Goal: Find specific page/section: Find specific page/section

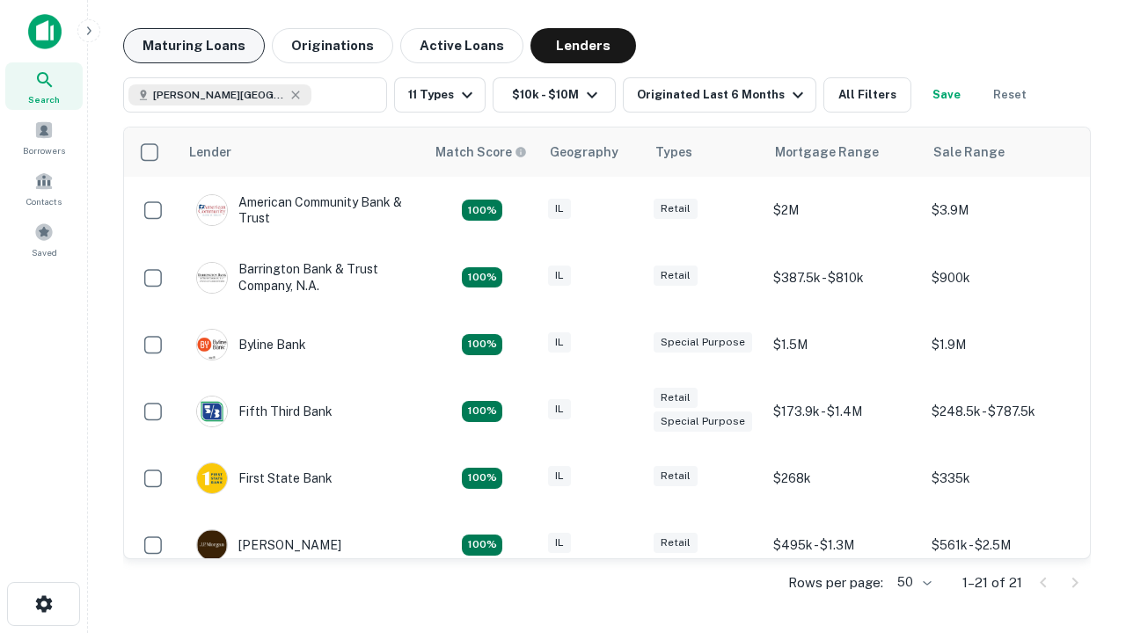
click at [194, 46] on button "Maturing Loans" at bounding box center [194, 45] width 142 height 35
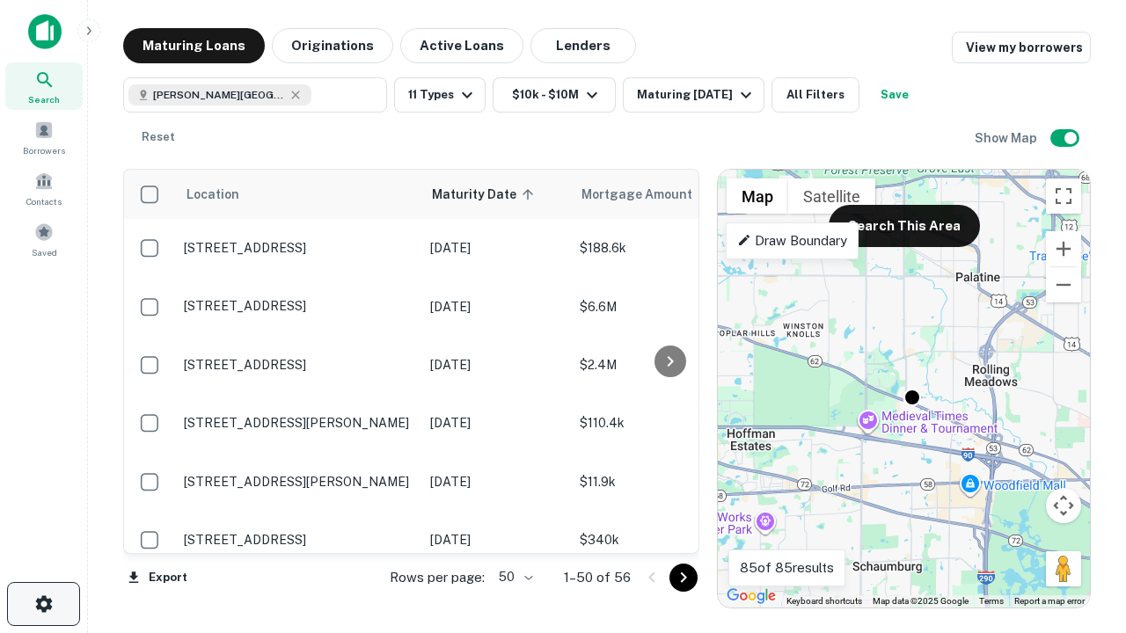
click at [43, 604] on icon "button" at bounding box center [43, 604] width 21 height 21
